Goal: Information Seeking & Learning: Compare options

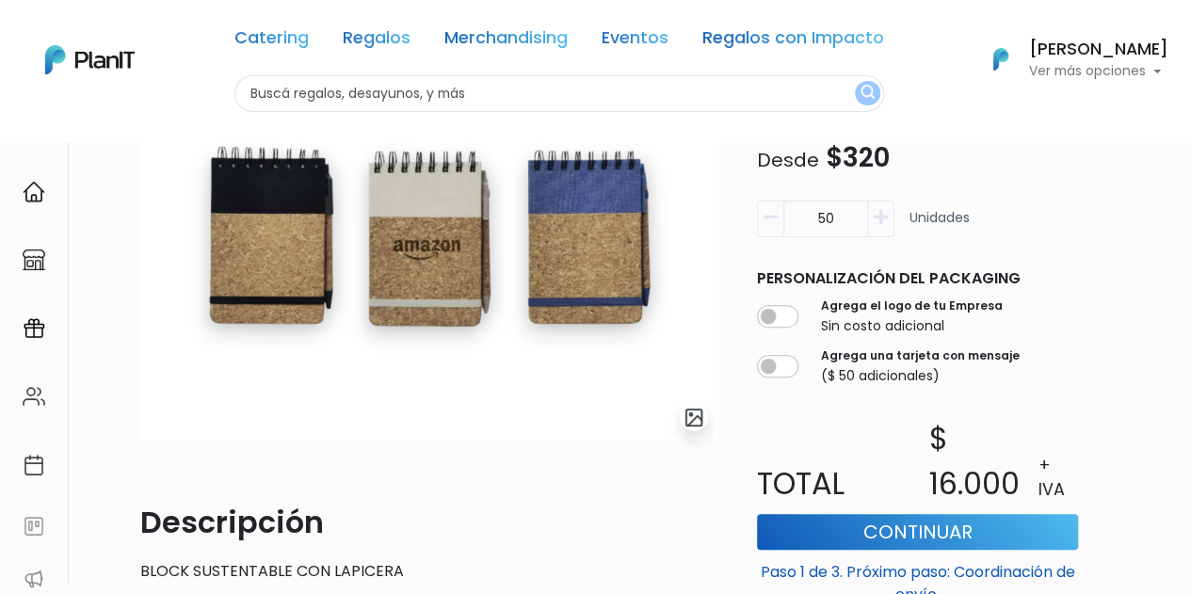
scroll to position [121, 0]
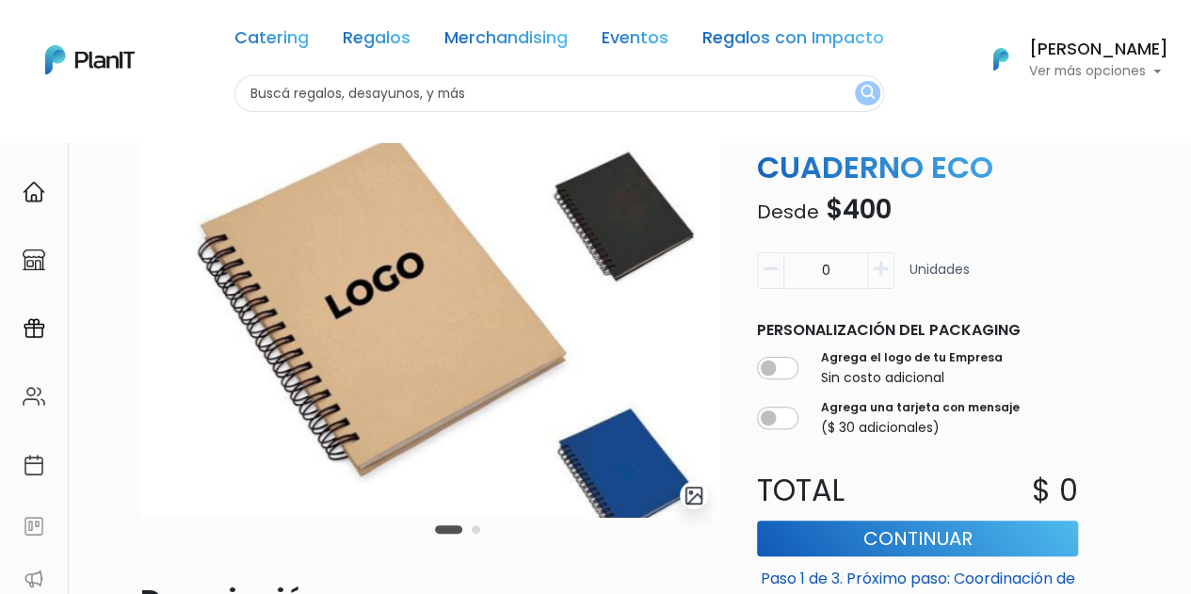
scroll to position [69, 0]
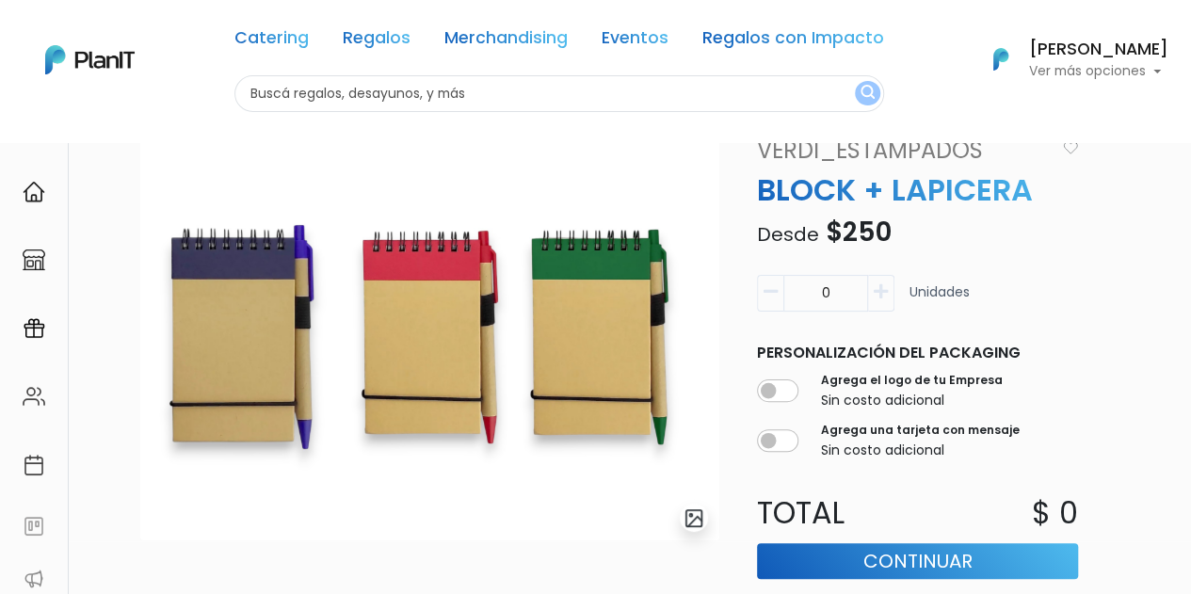
scroll to position [55, 0]
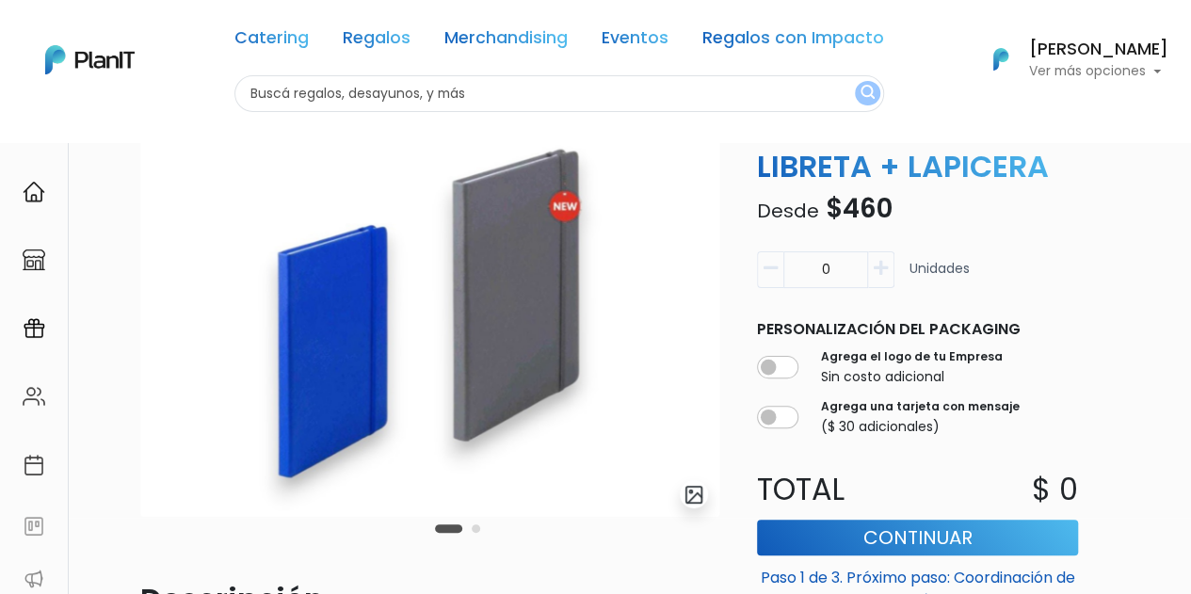
scroll to position [75, 0]
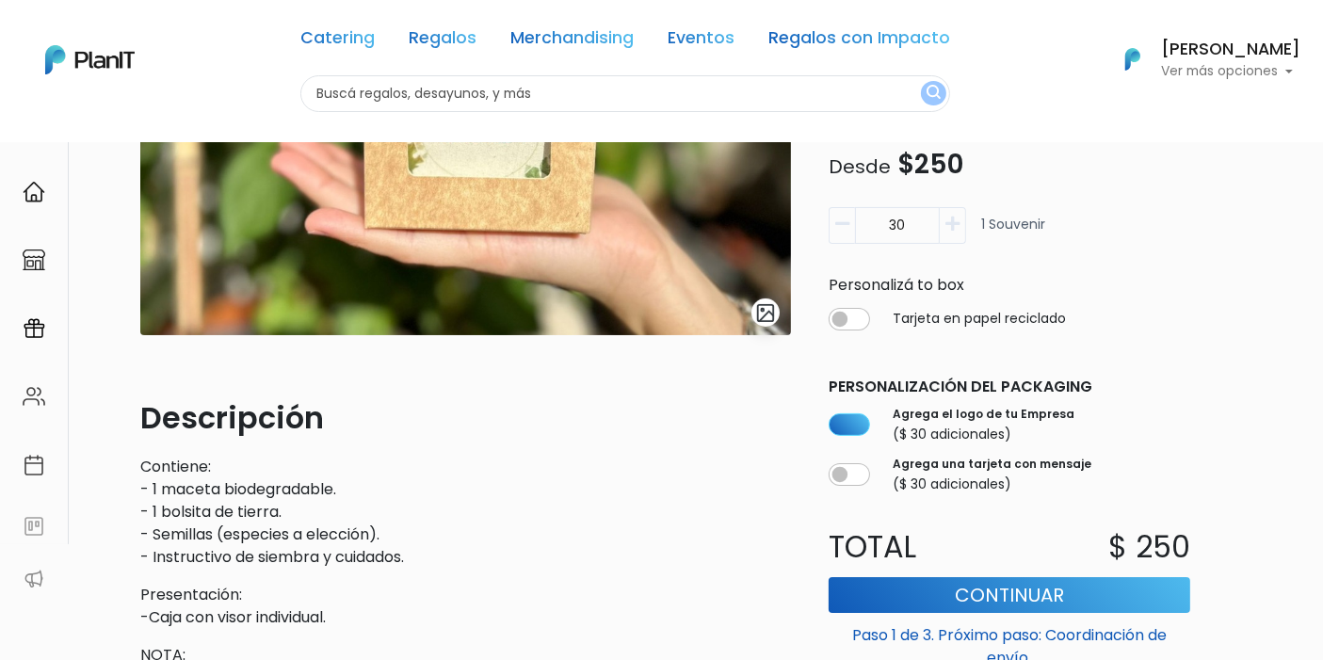
scroll to position [259, 0]
click at [461, 522] on p "Contiene: - 1 maceta biodegradable. - 1 bolsita de tierra. - Semillas (especies…" at bounding box center [465, 511] width 651 height 113
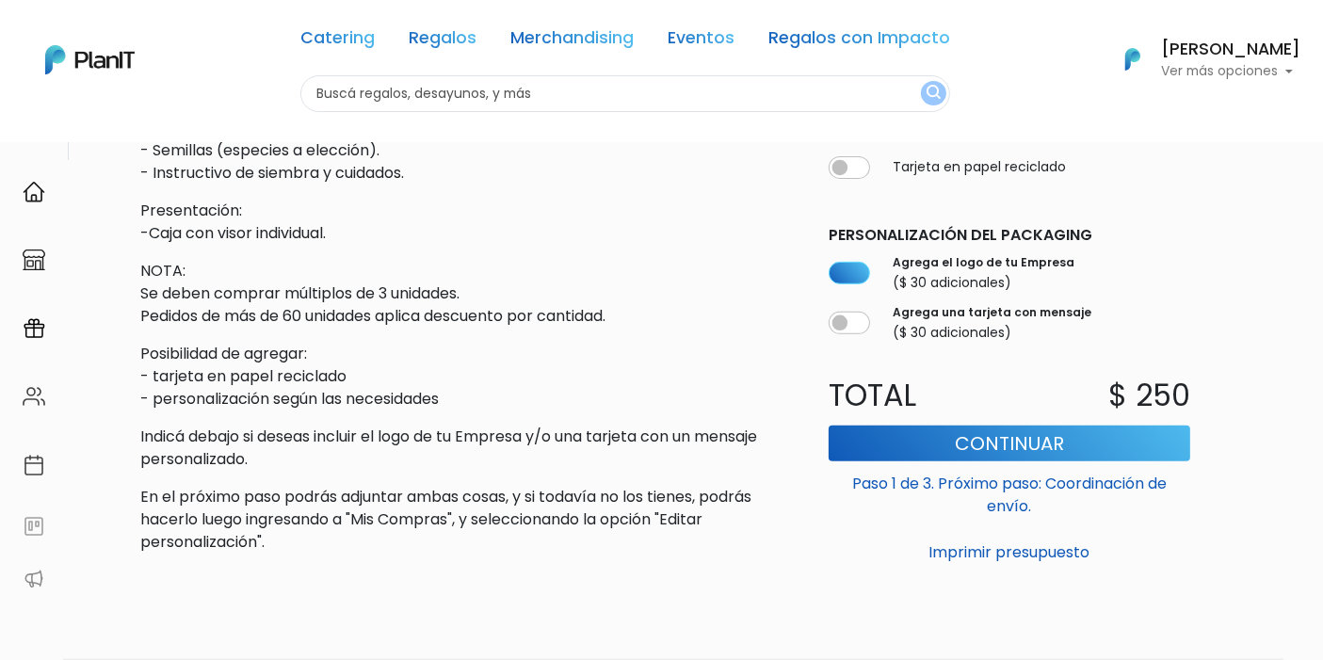
scroll to position [0, 0]
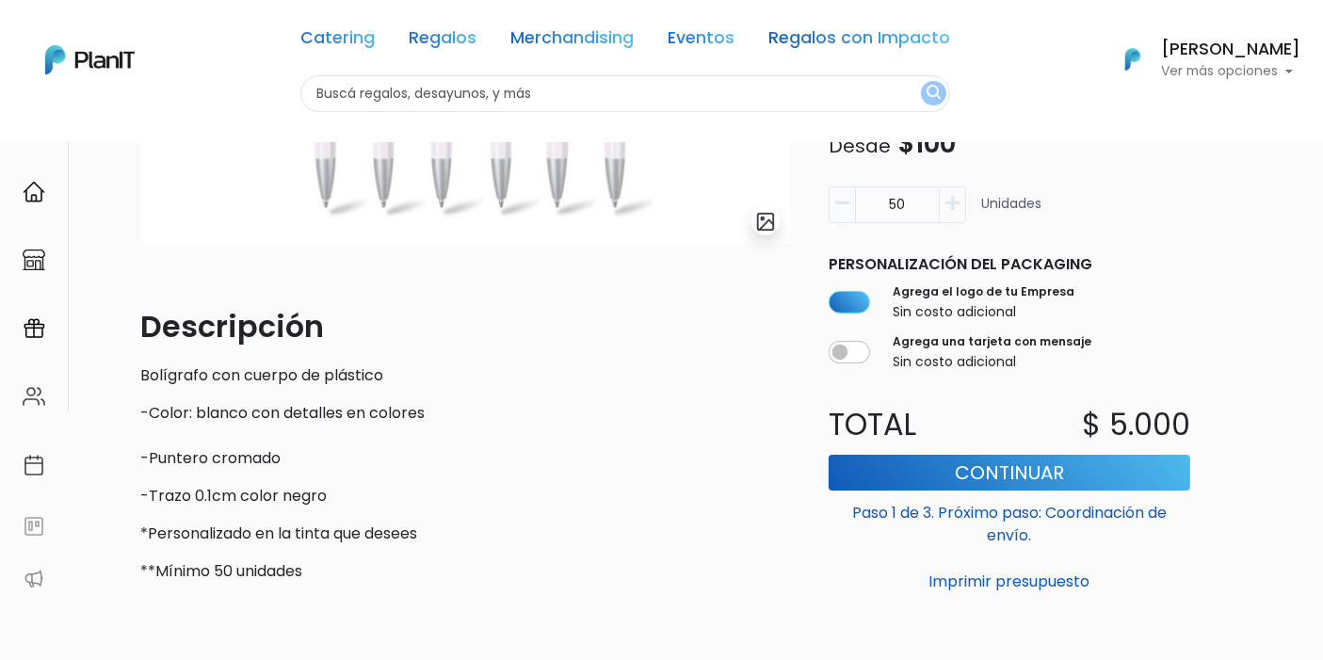
scroll to position [531, 0]
